Goal: Task Accomplishment & Management: Manage account settings

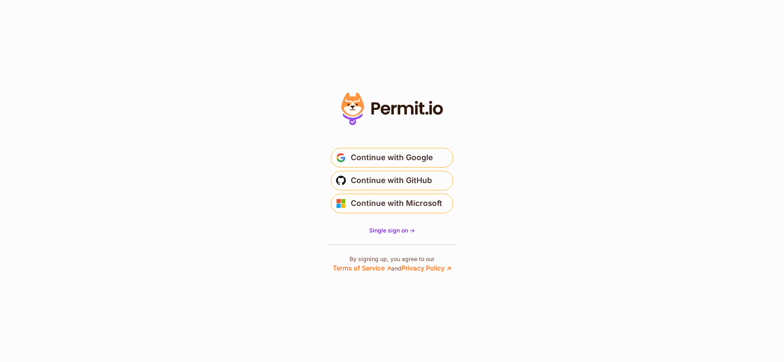
click at [385, 190] on div "Continue with Google Continue with GitHub Continue with Microsoft" at bounding box center [391, 180] width 163 height 65
click at [421, 178] on span "Continue with GitHub" at bounding box center [391, 180] width 81 height 13
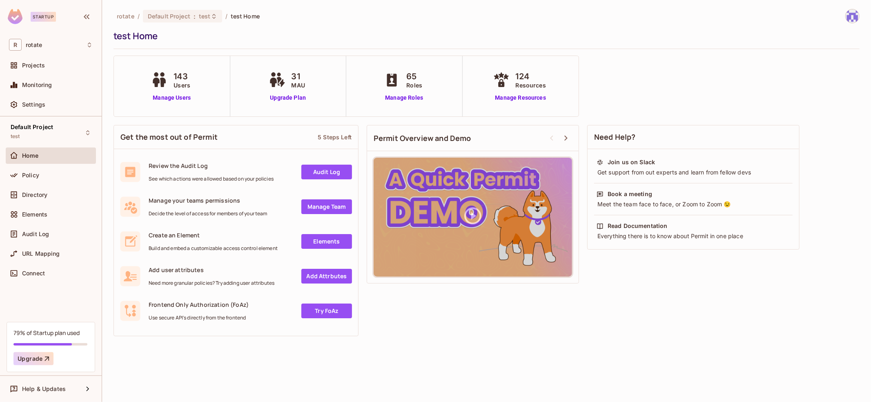
click at [56, 202] on div "Directory" at bounding box center [51, 197] width 90 height 20
click at [56, 196] on div "Directory" at bounding box center [57, 195] width 71 height 7
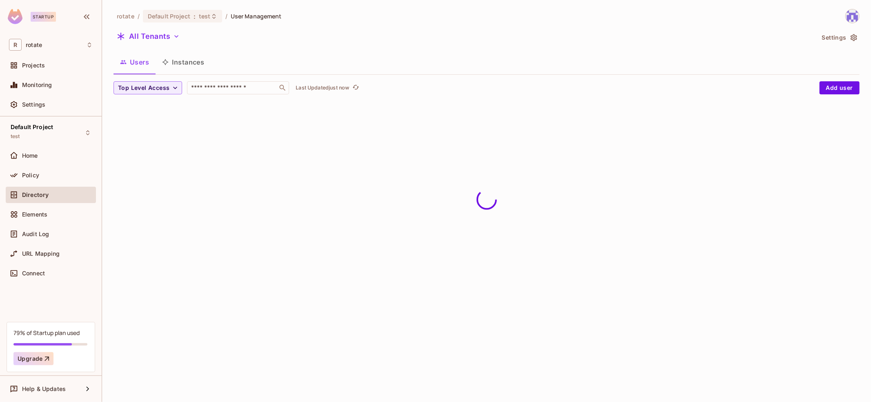
click at [76, 120] on div "Default Project test Home Policy Directory Elements Audit Log URL Mapping Conne…" at bounding box center [51, 218] width 102 height 205
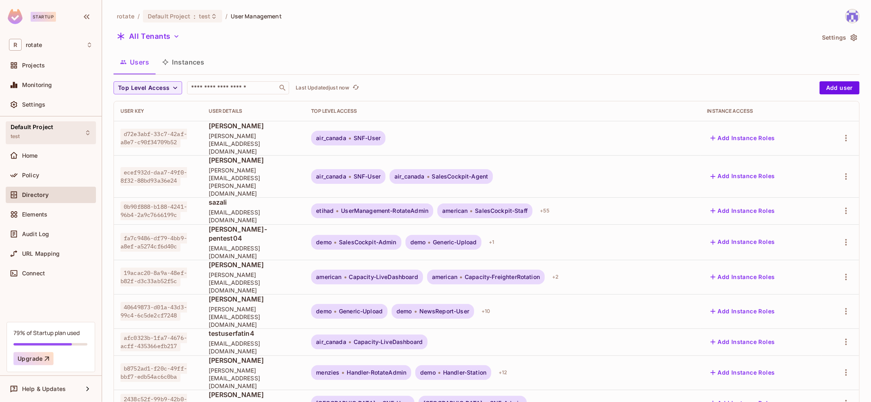
click at [44, 131] on div "Default Project test" at bounding box center [32, 133] width 42 height 18
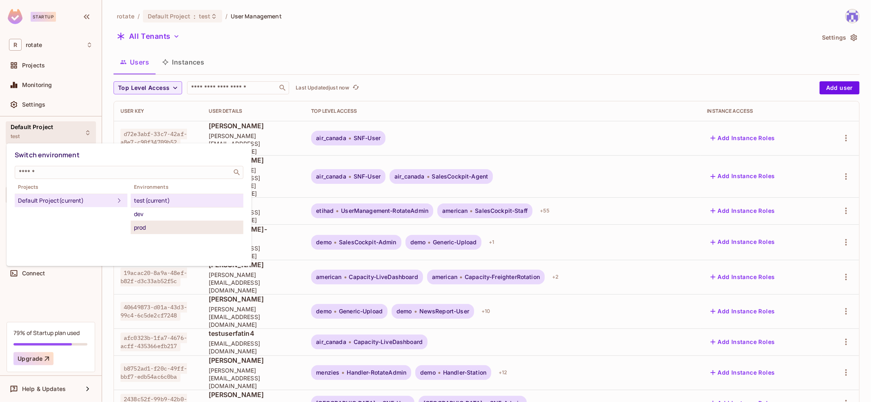
click at [189, 232] on li "prod" at bounding box center [187, 227] width 113 height 13
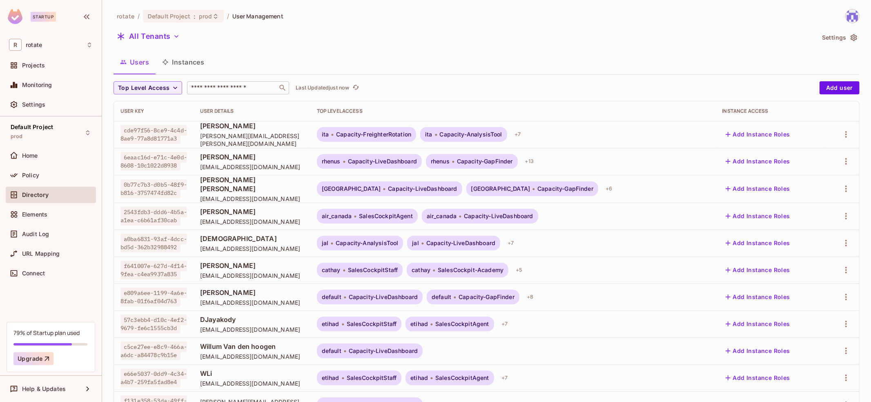
click at [227, 85] on input "text" at bounding box center [232, 88] width 86 height 8
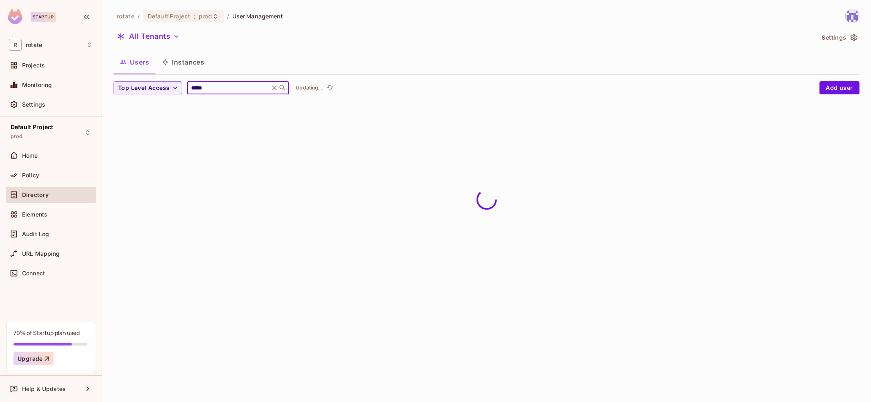
type input "*****"
click at [515, 71] on div "Users Instances" at bounding box center [487, 62] width 746 height 20
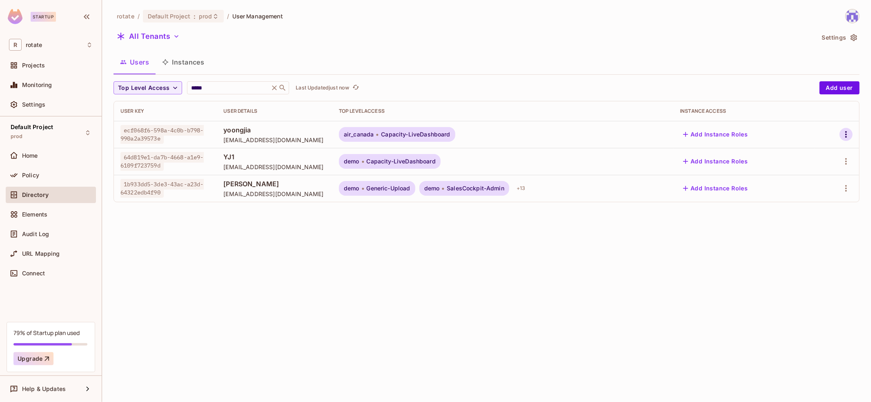
click at [842, 133] on icon "button" at bounding box center [846, 134] width 10 height 10
click at [820, 173] on div "Top Level Roles" at bounding box center [816, 171] width 44 height 8
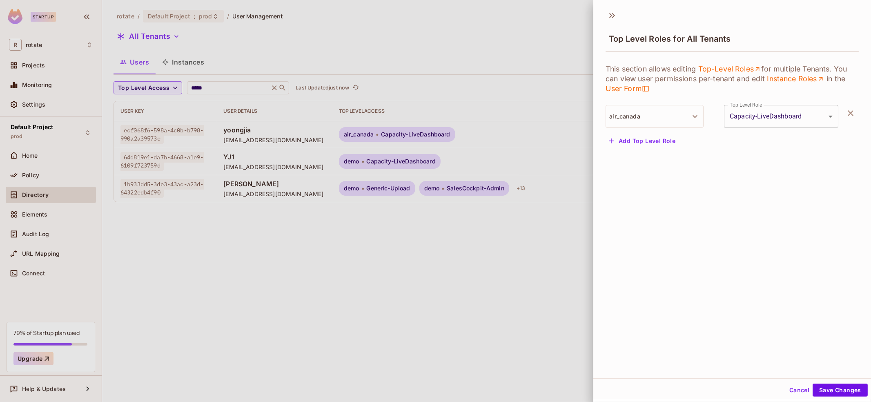
click at [651, 135] on button "Add Top Level Role" at bounding box center [642, 140] width 73 height 13
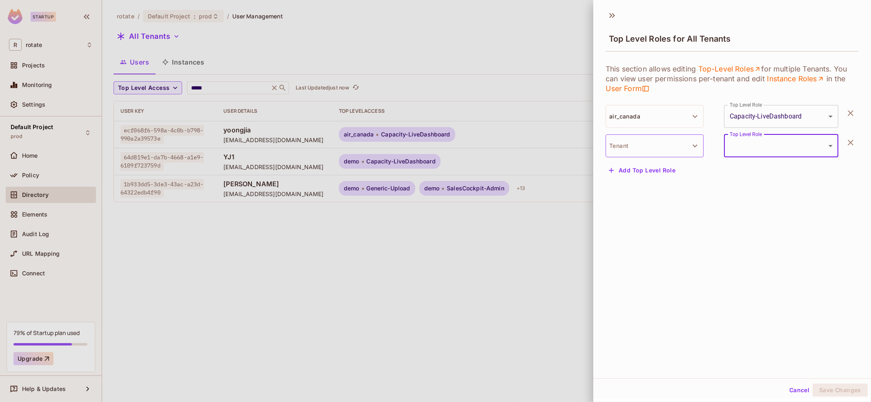
click at [659, 154] on button "Tenant" at bounding box center [655, 145] width 98 height 23
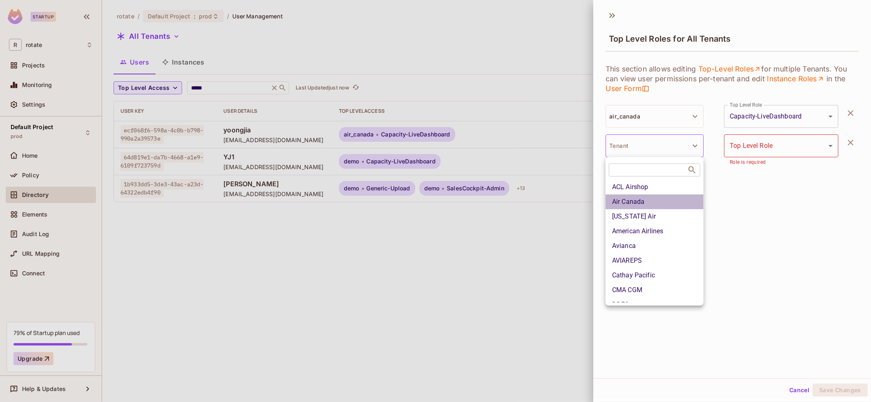
click at [663, 200] on li "Air Canada" at bounding box center [655, 201] width 98 height 15
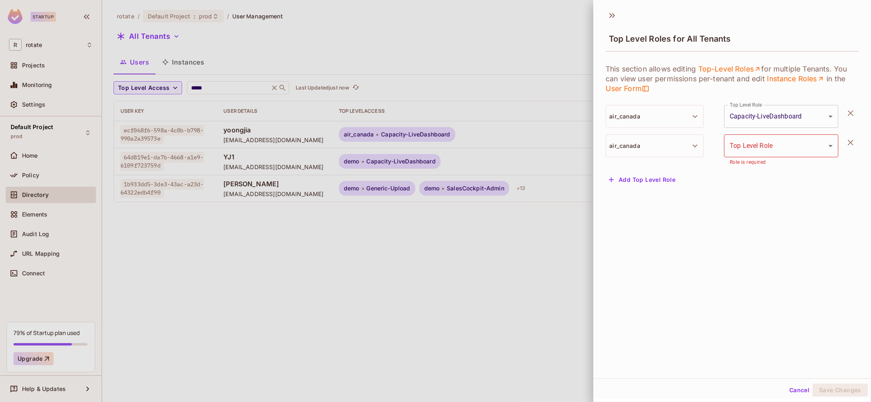
click at [792, 143] on body "Startup R rotate Projects Monitoring Settings Default Project prod Home Policy …" at bounding box center [435, 201] width 871 height 402
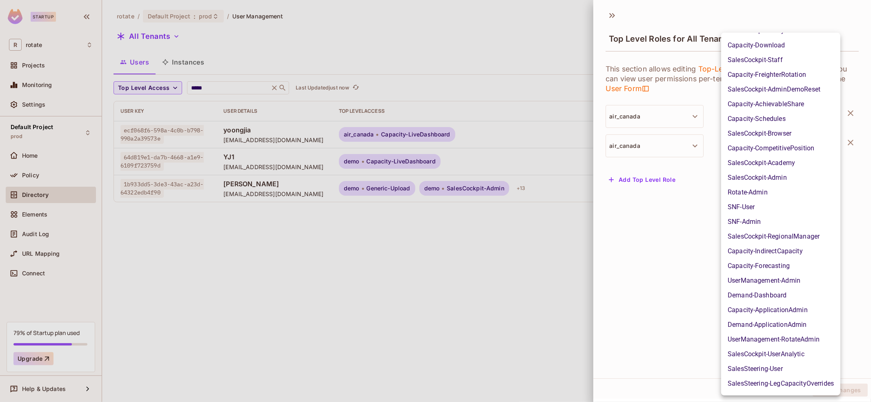
scroll to position [392, 0]
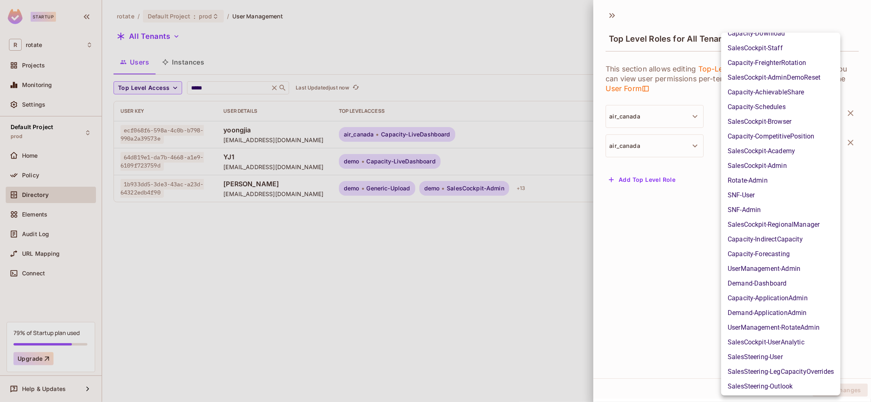
click at [785, 324] on li "UserManagement-RotateAdmin" at bounding box center [780, 327] width 119 height 15
type input "**********"
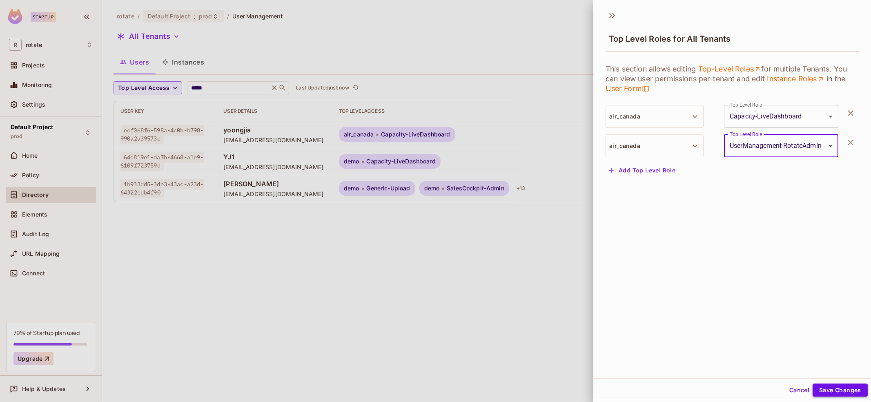
click at [828, 387] on button "Save Changes" at bounding box center [840, 389] width 55 height 13
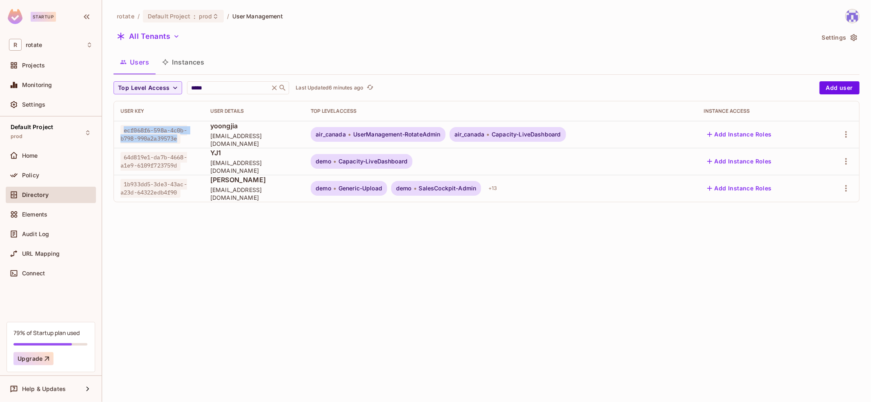
drag, startPoint x: 123, startPoint y: 129, endPoint x: 178, endPoint y: 138, distance: 56.3
click at [178, 138] on span "ecf068f6-598a-4c0b-b798-990a2a39573e" at bounding box center [153, 134] width 67 height 19
copy span "ecf068f6-598a-4c0b-b798-990a2a39573e"
